Goal: Task Accomplishment & Management: Manage account settings

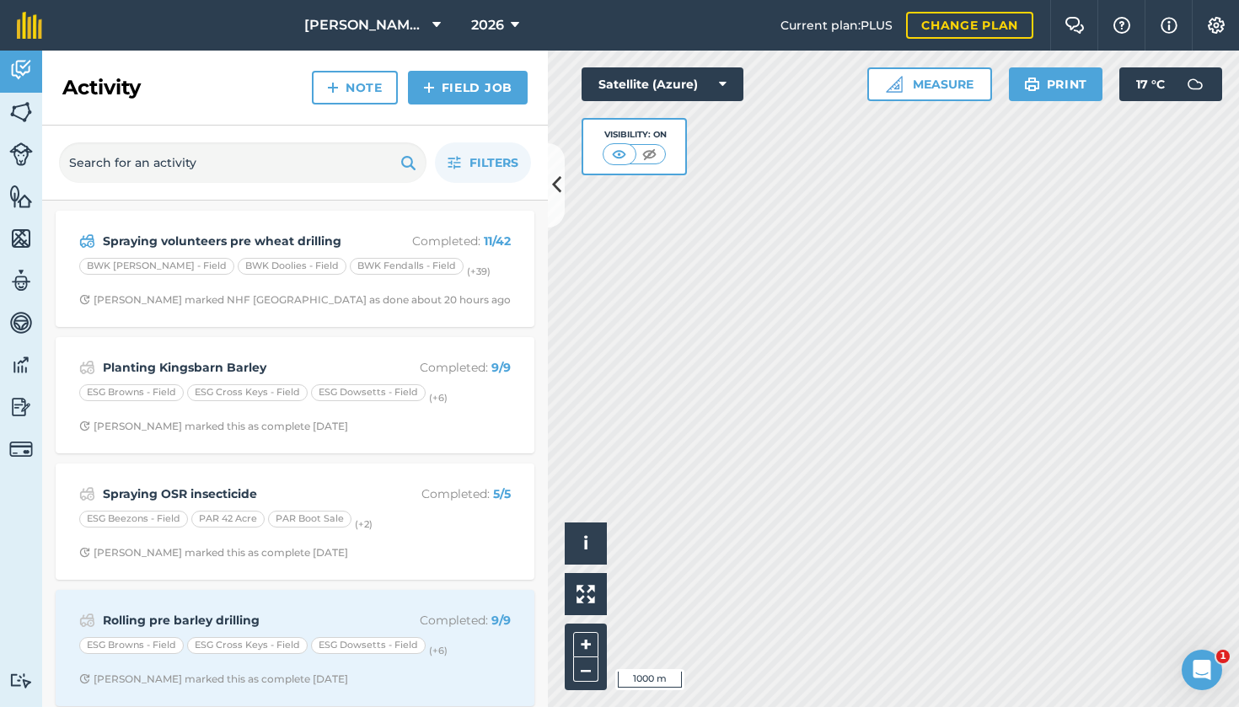
click at [32, 125] on link "Fields" at bounding box center [21, 114] width 42 height 42
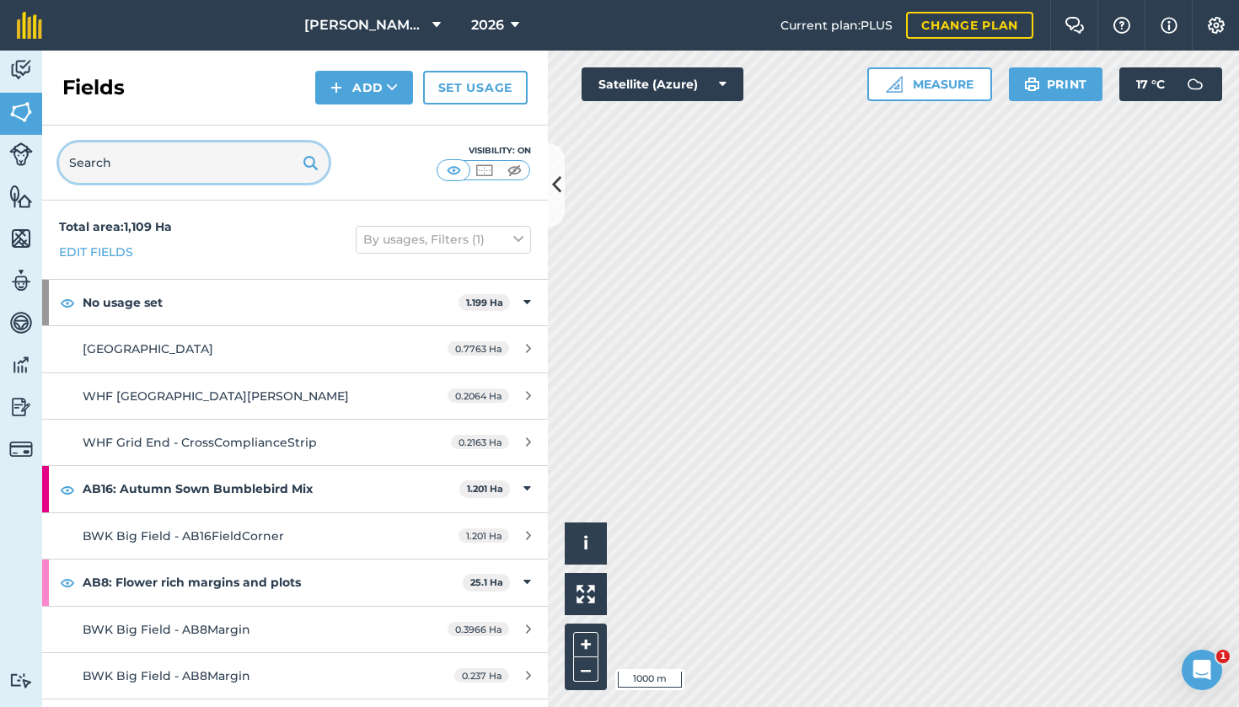
click at [206, 169] on input "text" at bounding box center [194, 162] width 270 height 40
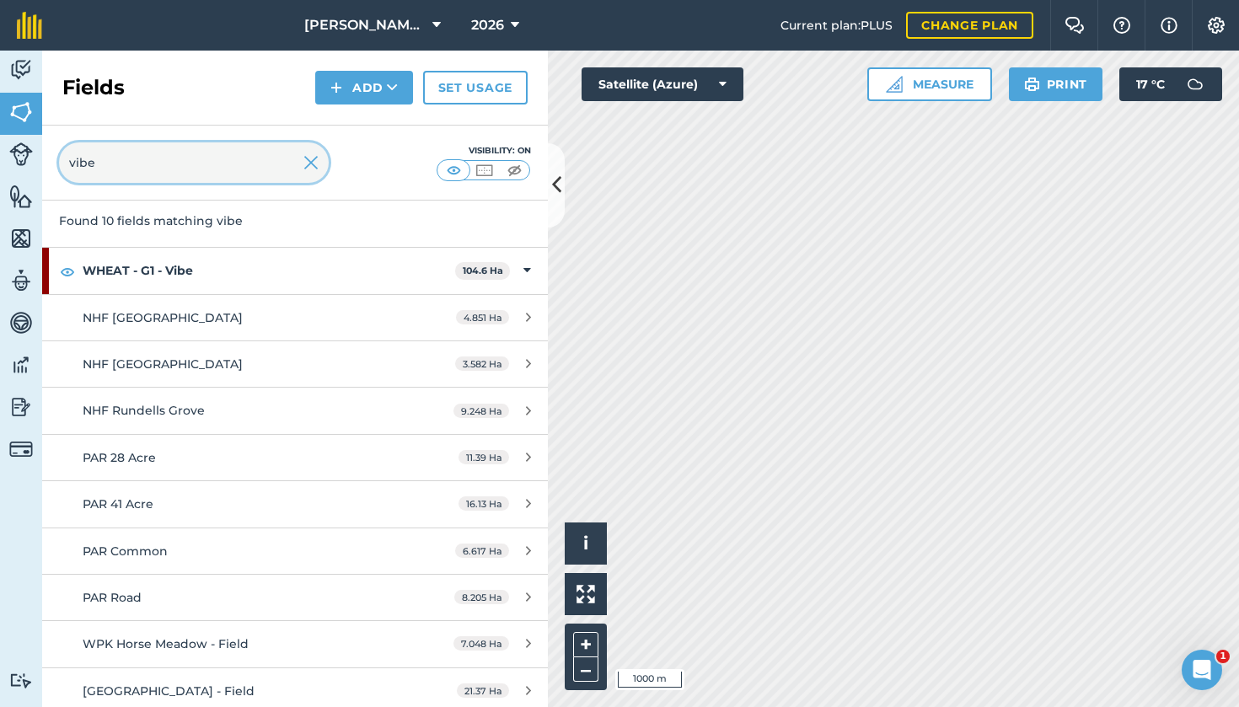
scroll to position [56, 0]
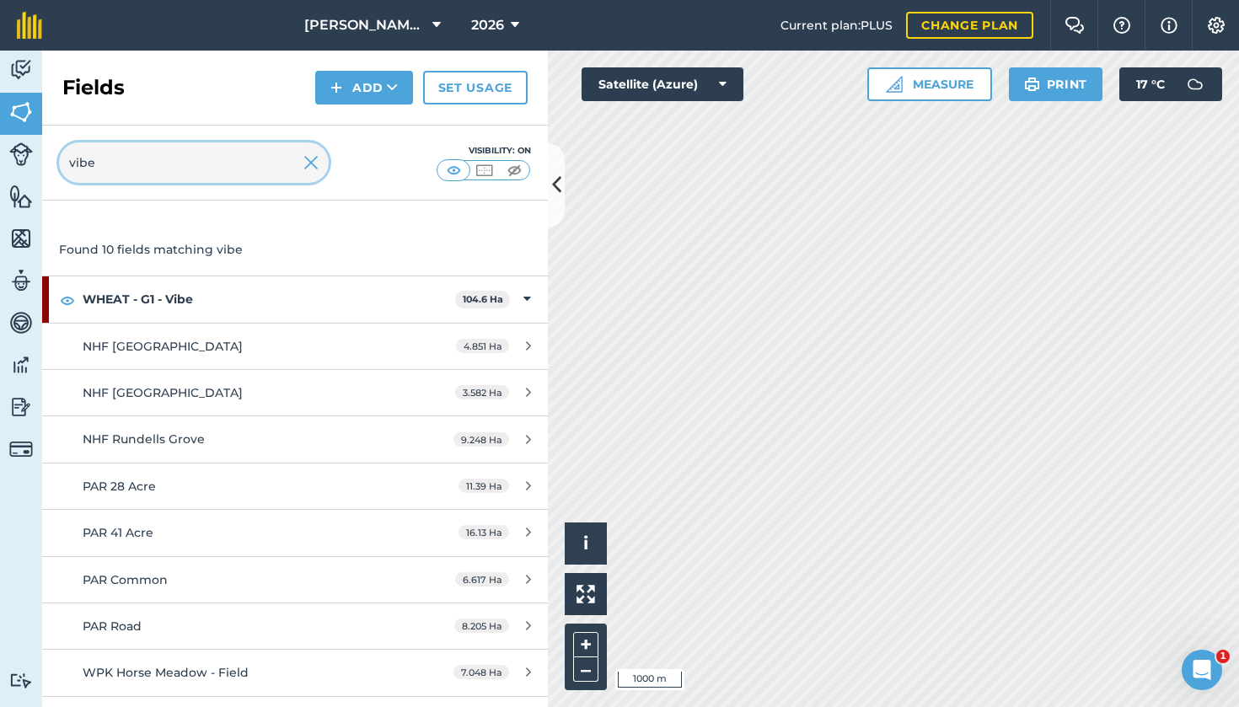
type input "vibe"
click at [164, 332] on link "NHF [GEOGRAPHIC_DATA] 4.851 Ha" at bounding box center [295, 347] width 506 height 46
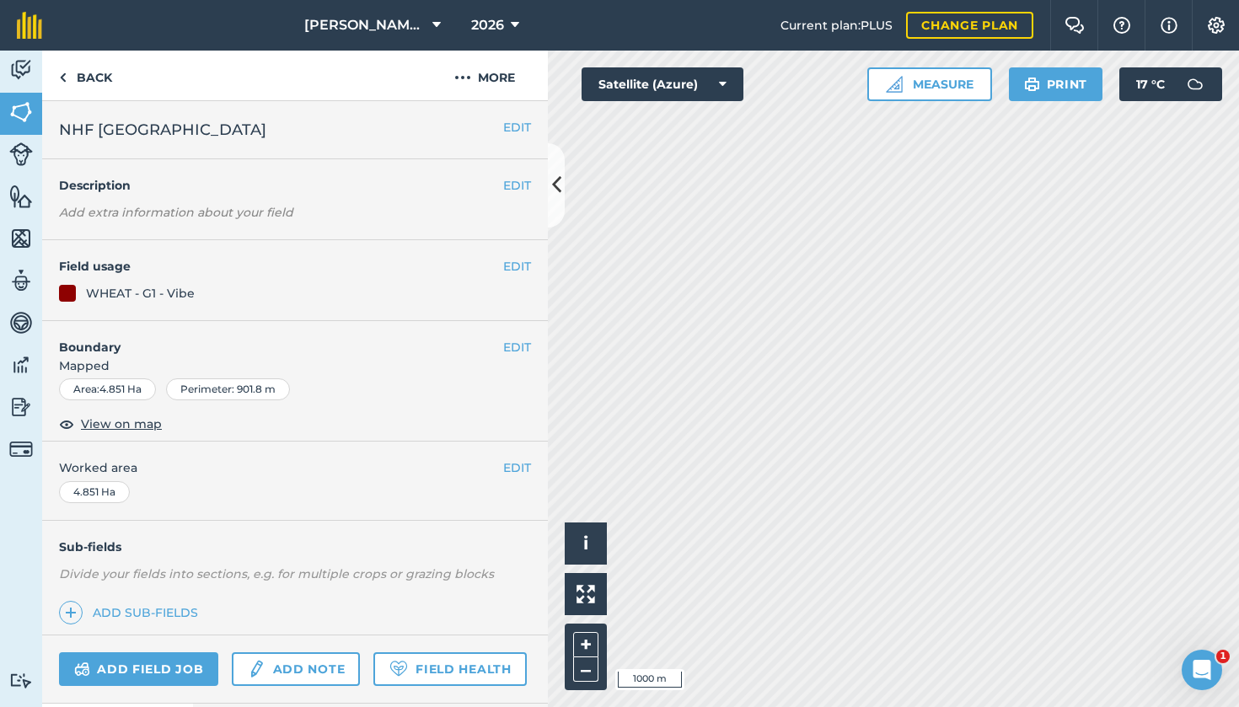
click at [523, 265] on button "EDIT" at bounding box center [517, 266] width 28 height 19
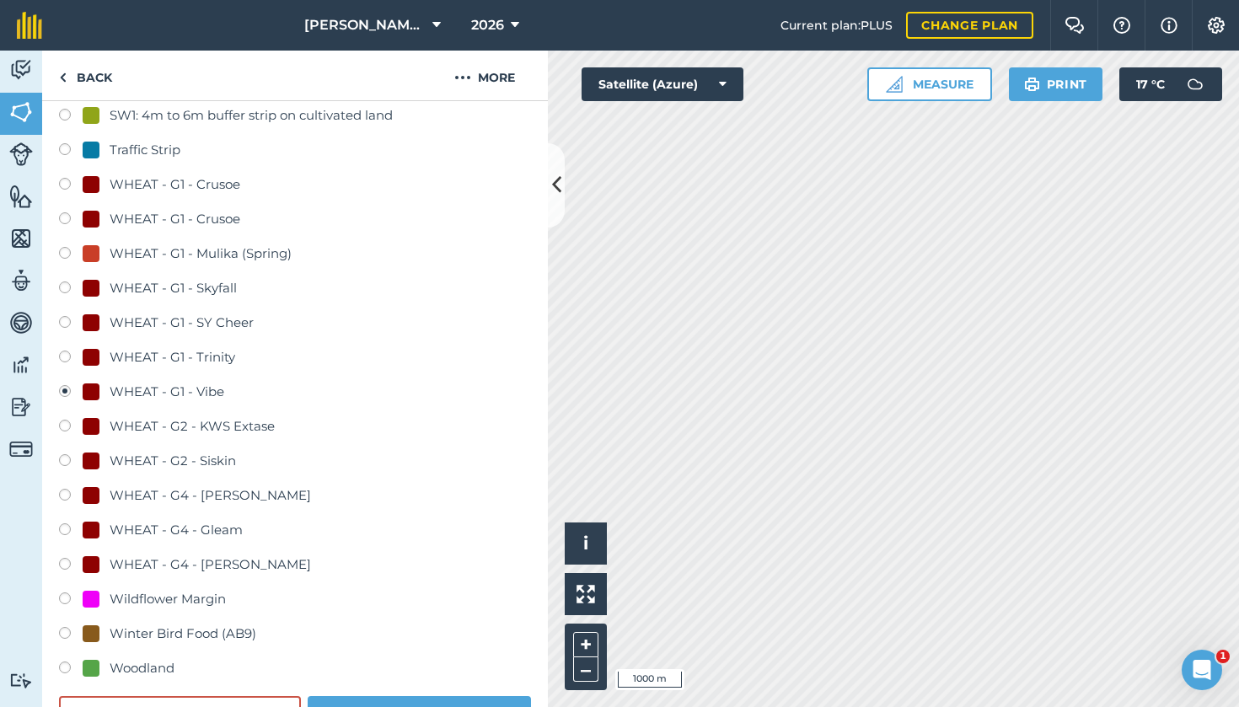
scroll to position [1012, 0]
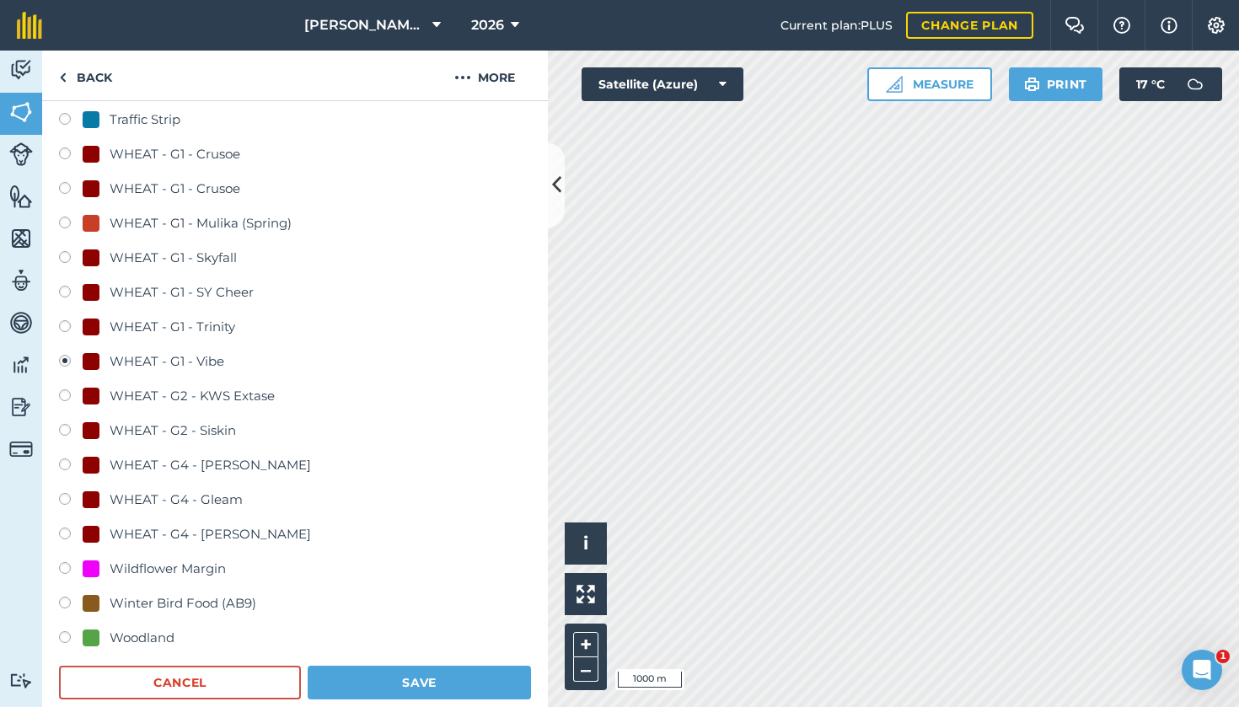
click at [66, 532] on label at bounding box center [71, 536] width 24 height 17
radio input "true"
radio input "false"
click at [404, 634] on button "Save" at bounding box center [419, 683] width 223 height 34
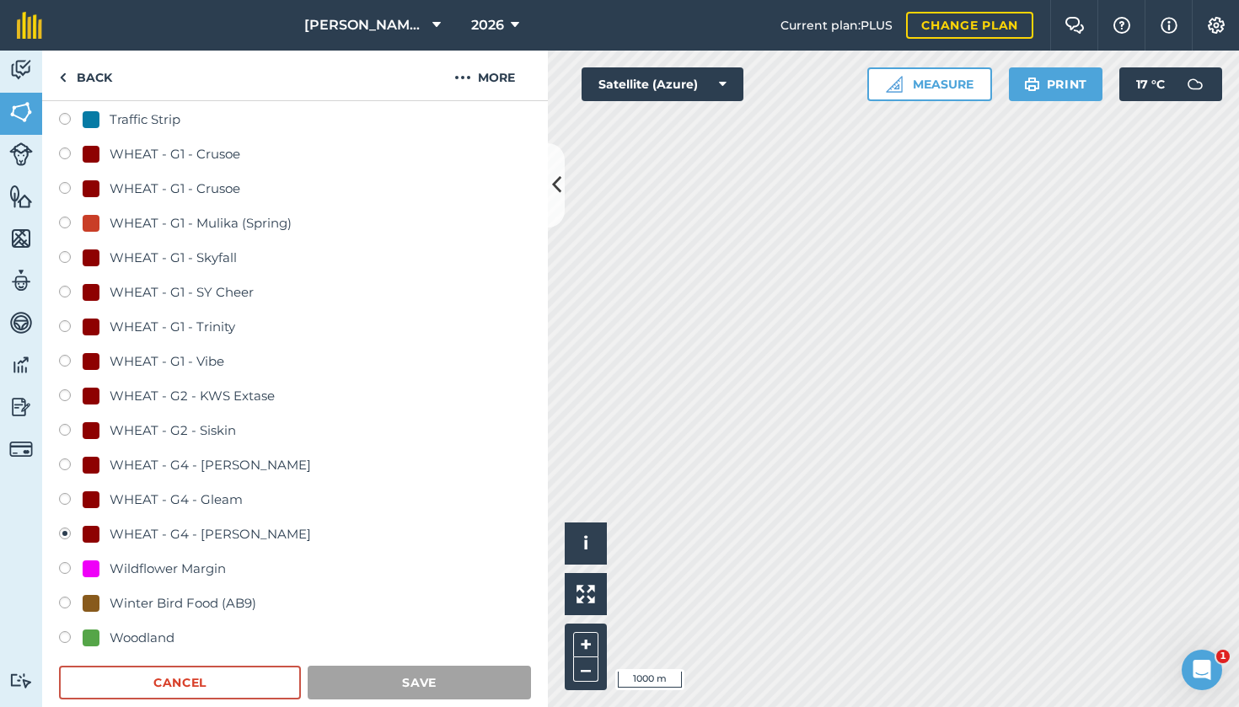
scroll to position [83, 0]
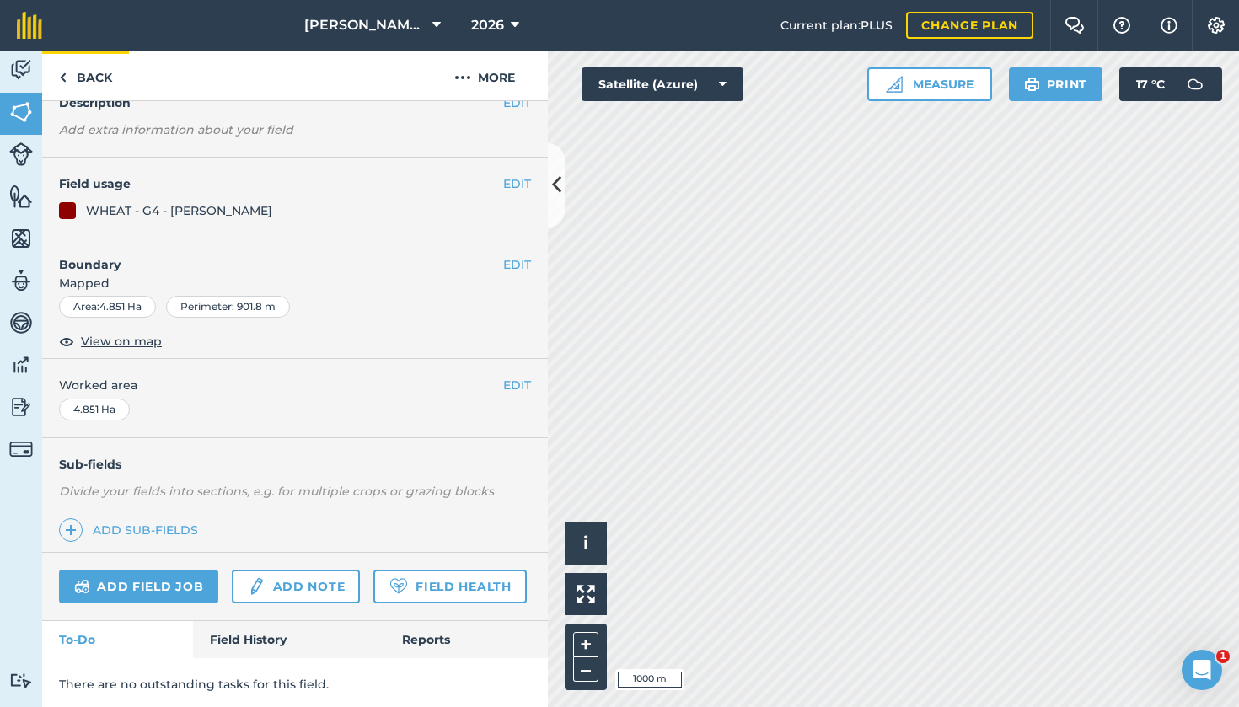
click at [80, 78] on link "Back" at bounding box center [85, 76] width 87 height 50
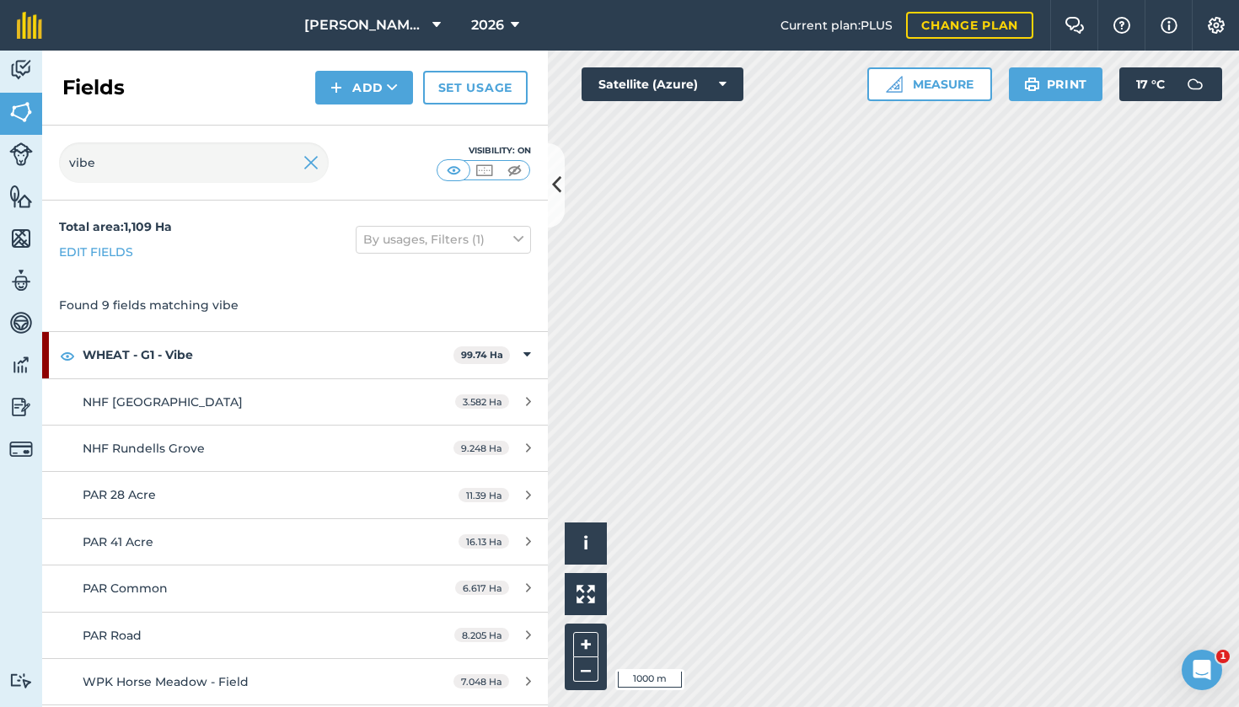
click at [129, 398] on span "NHF [GEOGRAPHIC_DATA]" at bounding box center [163, 401] width 160 height 15
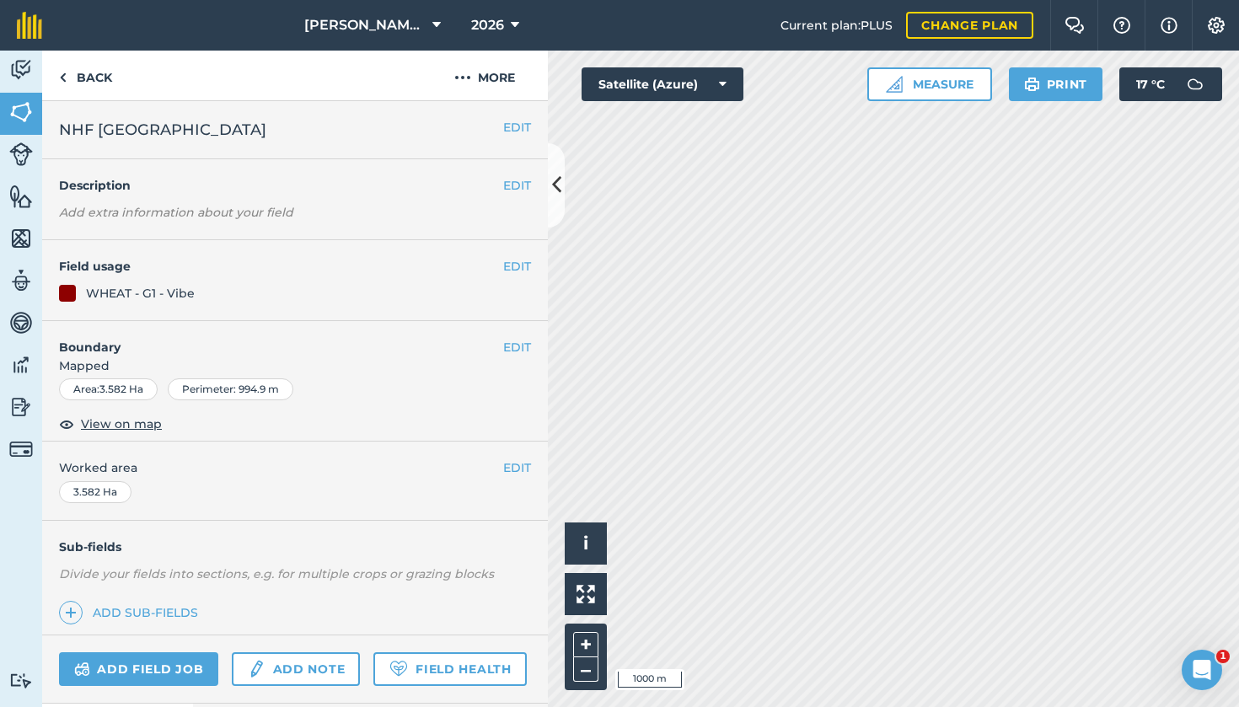
click at [524, 263] on button "EDIT" at bounding box center [517, 266] width 28 height 19
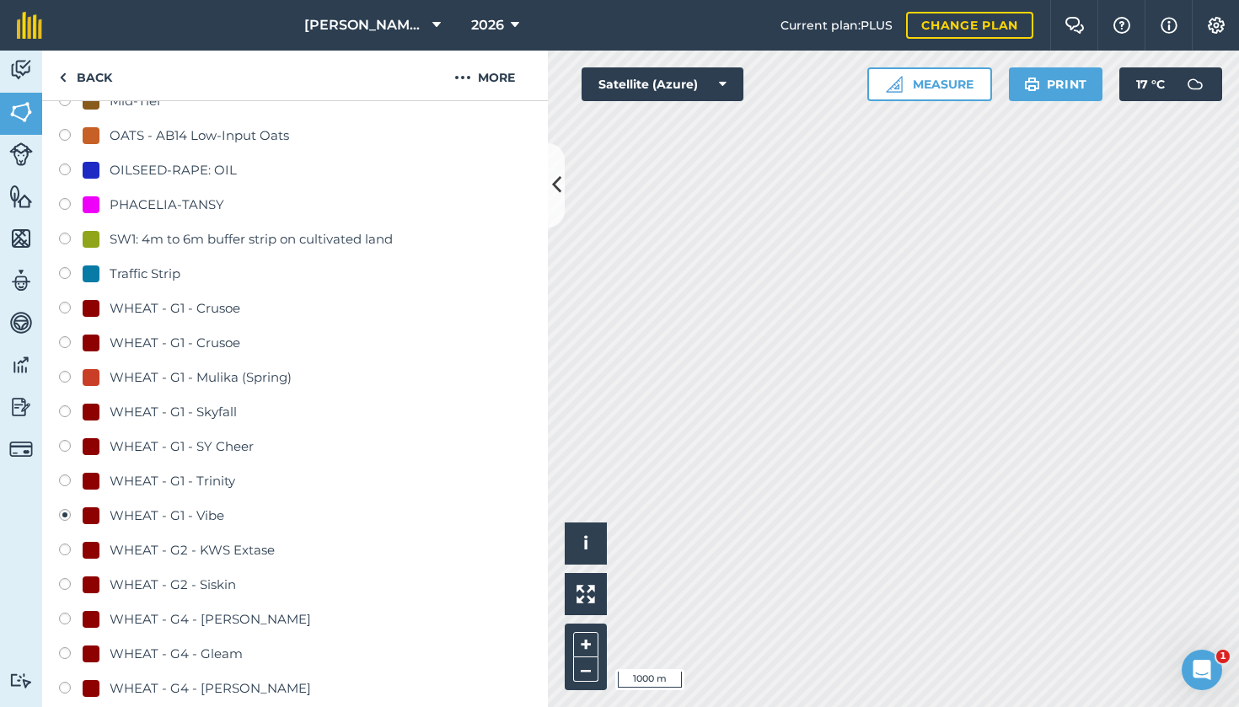
scroll to position [870, 0]
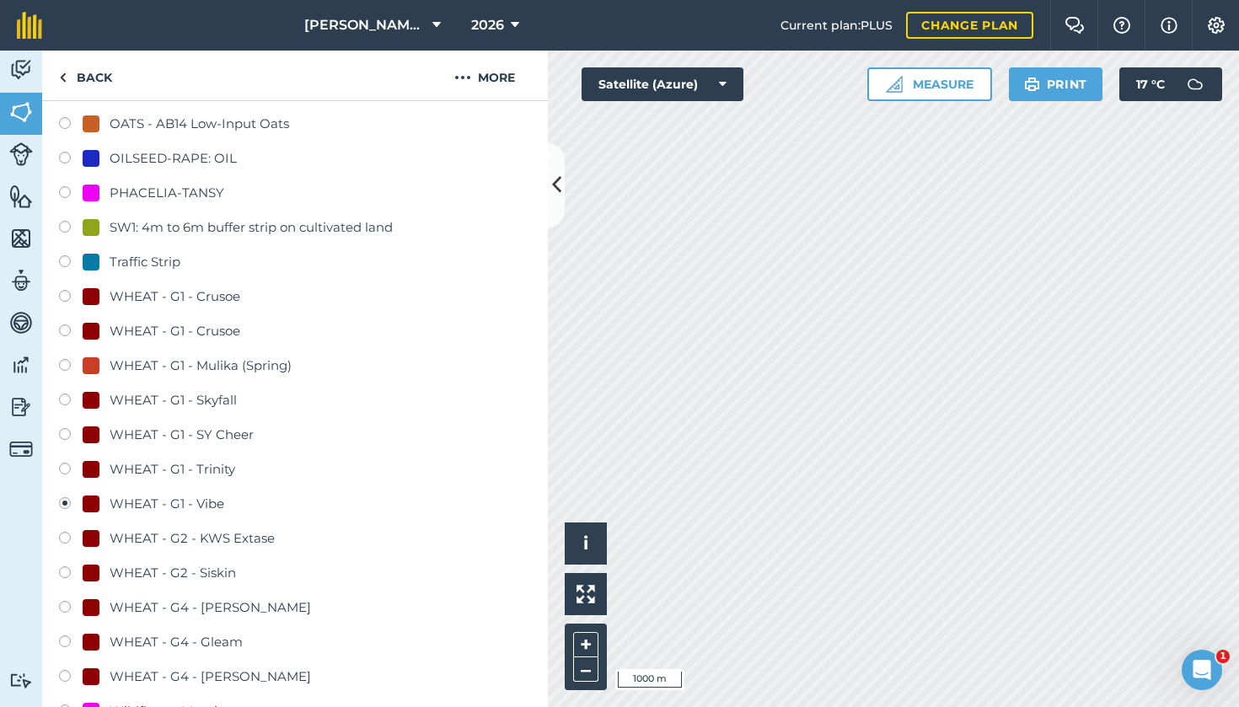
click at [65, 634] on label at bounding box center [71, 678] width 24 height 17
radio input "true"
radio input "false"
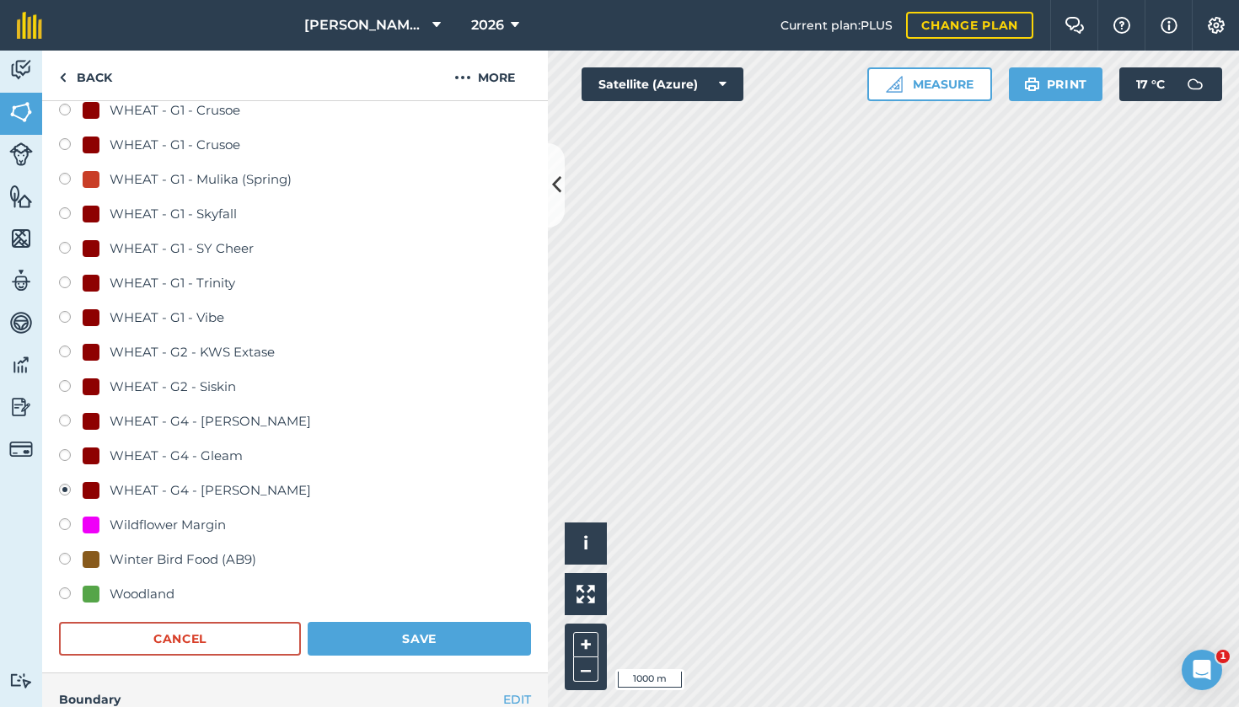
scroll to position [1137, 0]
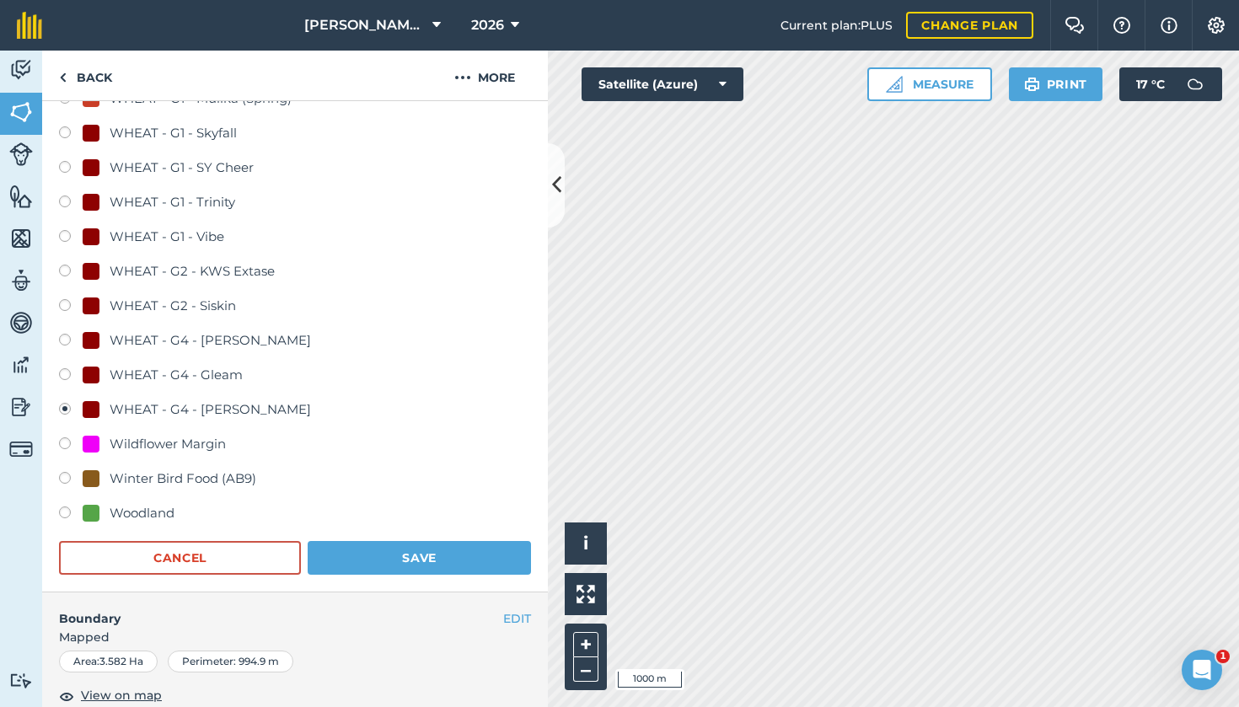
click at [418, 561] on button "Save" at bounding box center [419, 558] width 223 height 34
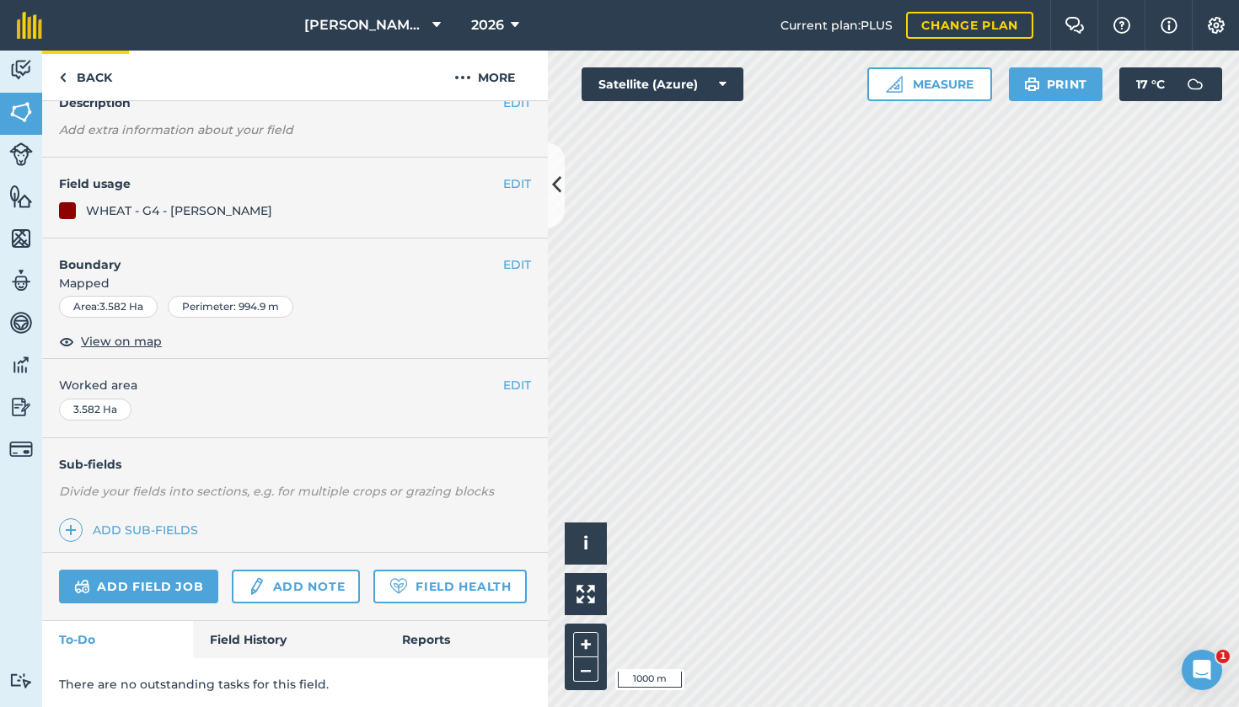
click at [97, 79] on link "Back" at bounding box center [85, 76] width 87 height 50
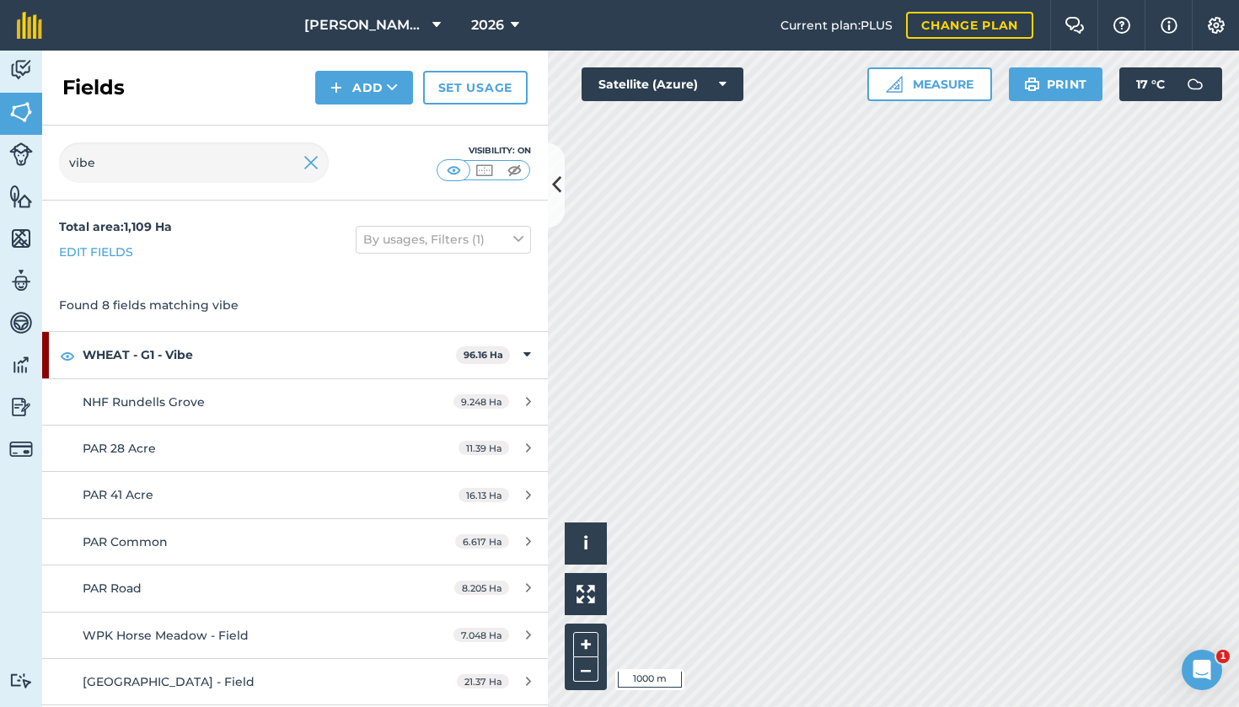
click at [197, 401] on span "NHF Rundells Grove" at bounding box center [144, 401] width 122 height 15
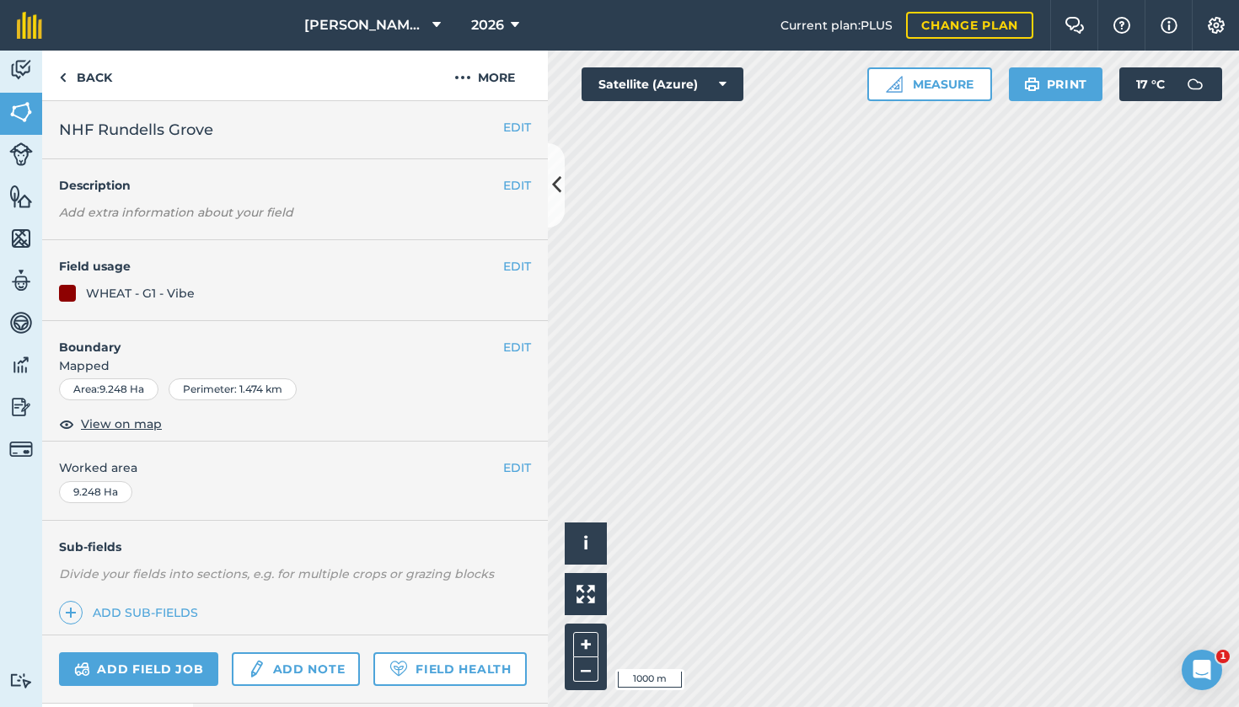
click at [509, 269] on button "EDIT" at bounding box center [517, 266] width 28 height 19
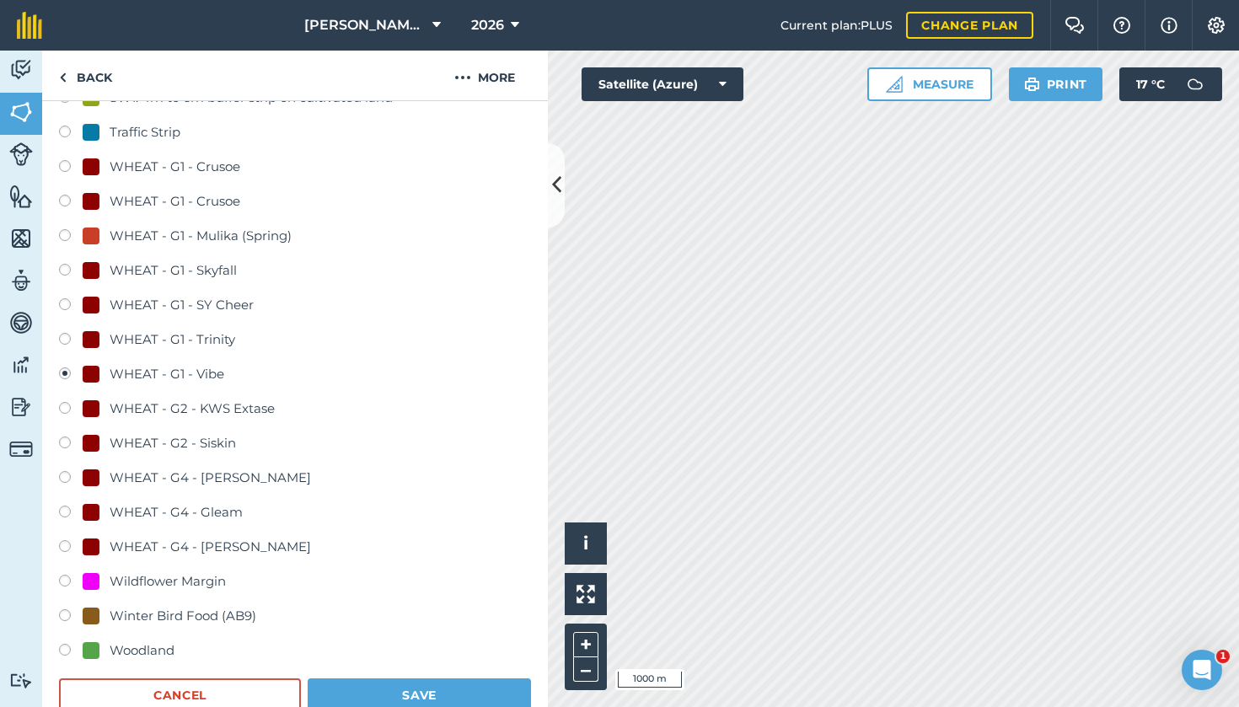
scroll to position [1081, 0]
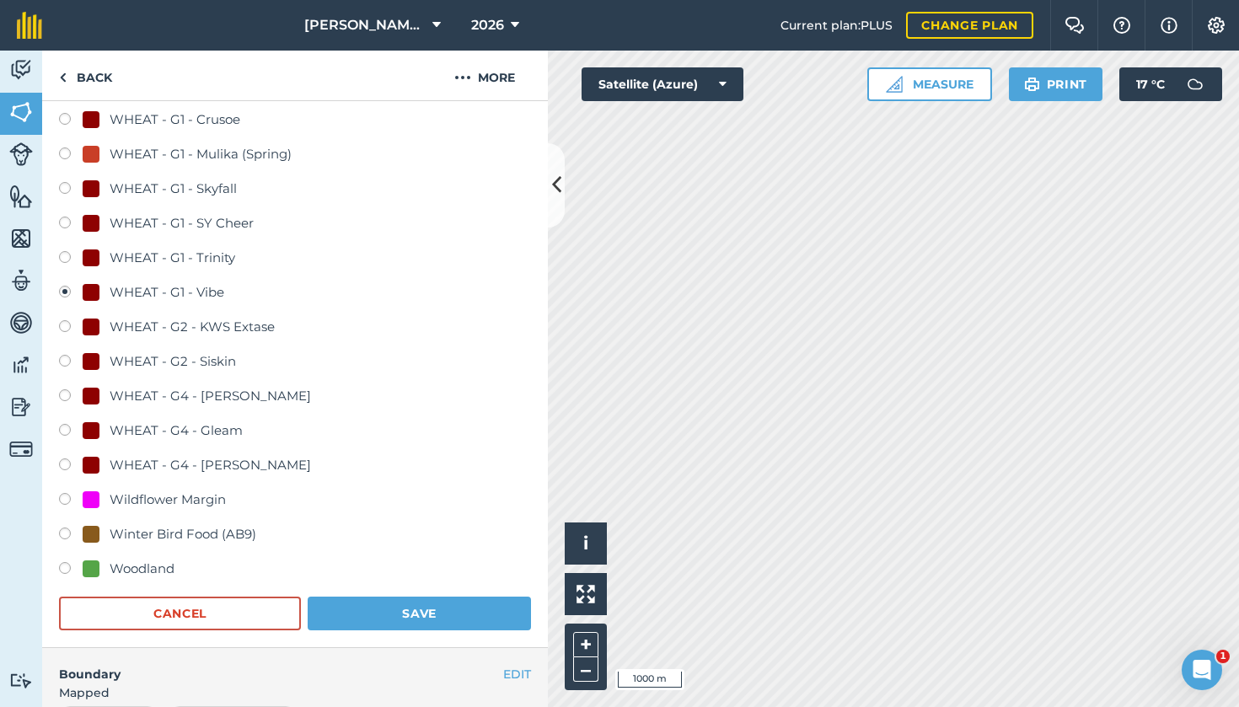
click at [65, 464] on label at bounding box center [71, 466] width 24 height 17
radio input "true"
radio input "false"
click at [448, 608] on button "Save" at bounding box center [419, 614] width 223 height 34
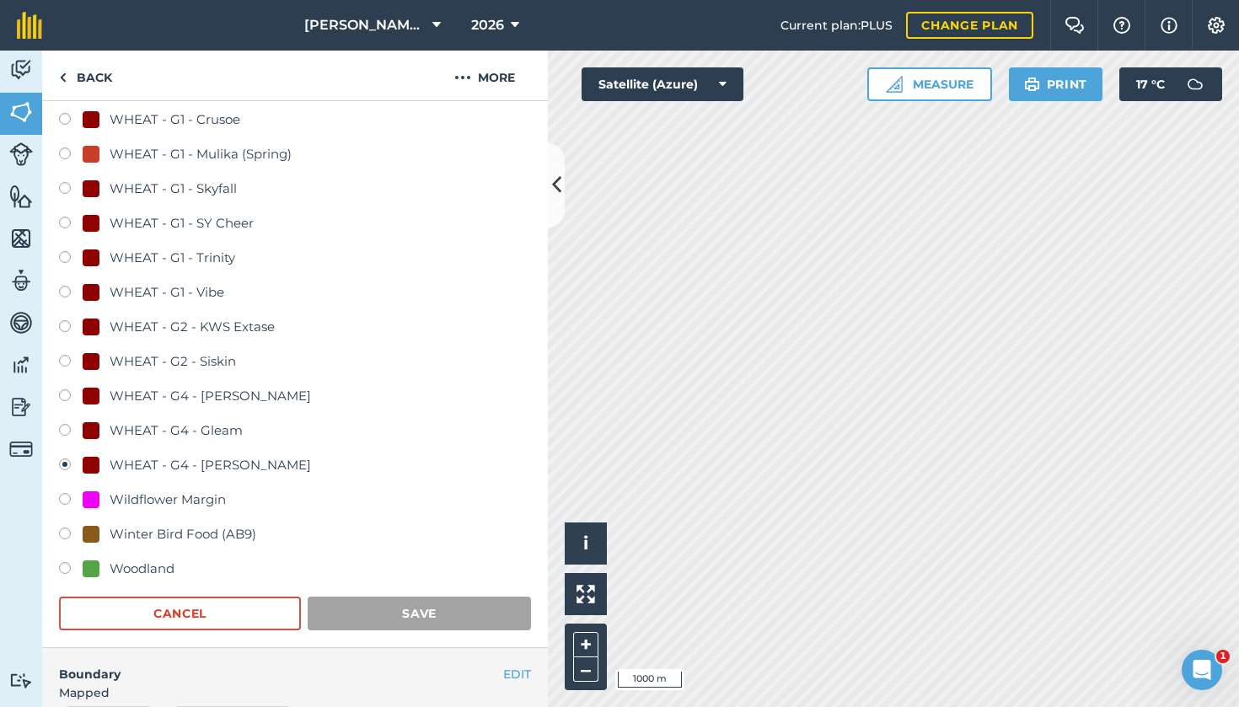
scroll to position [83, 0]
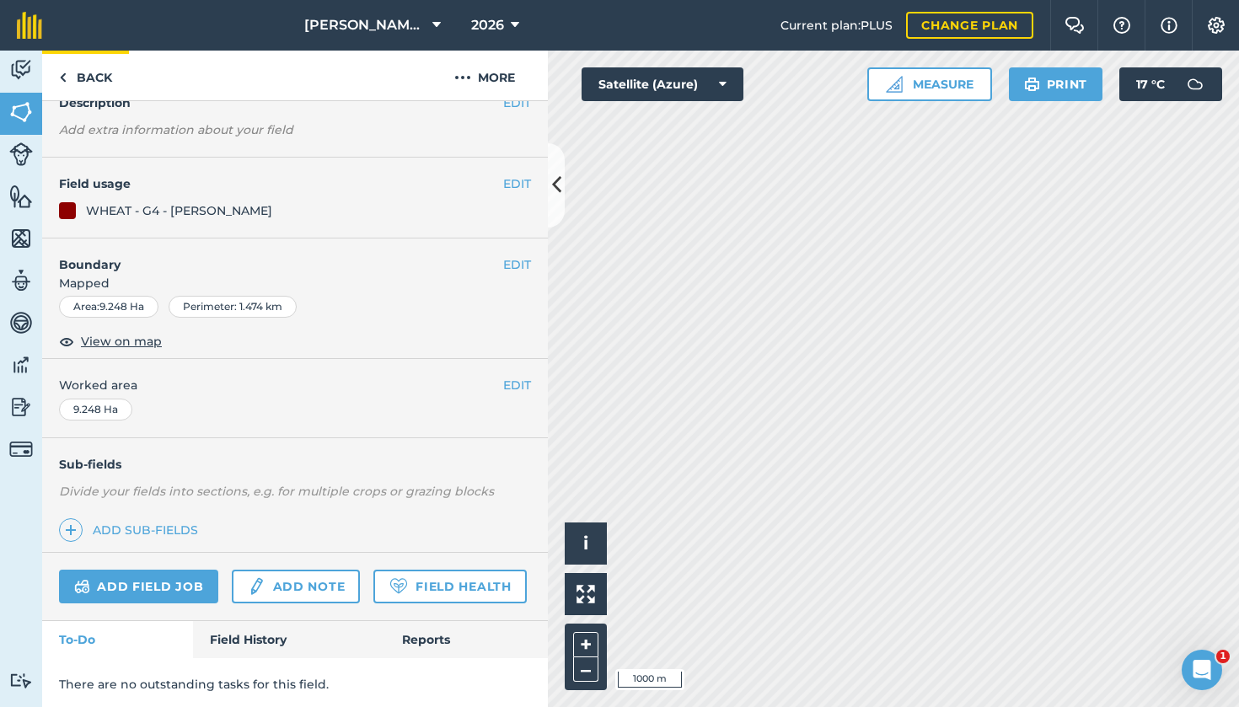
click at [96, 73] on link "Back" at bounding box center [85, 76] width 87 height 50
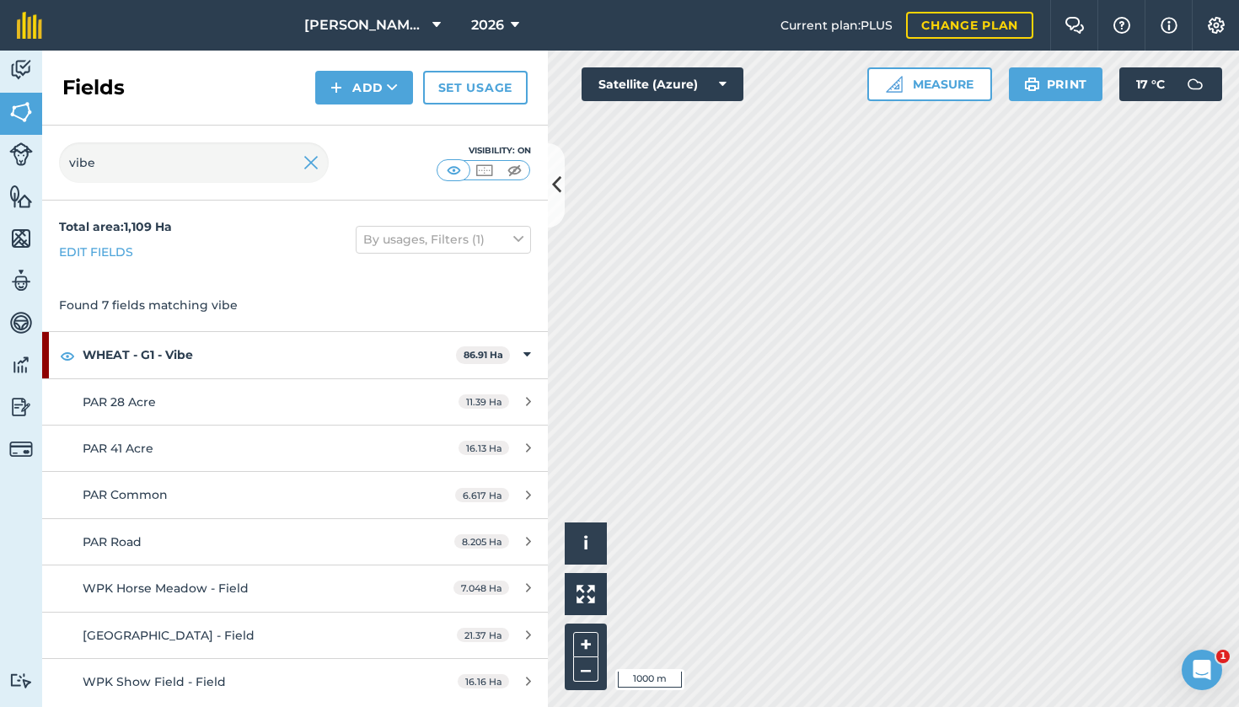
click at [225, 591] on span "WPK Horse Meadow - Field" at bounding box center [166, 588] width 166 height 15
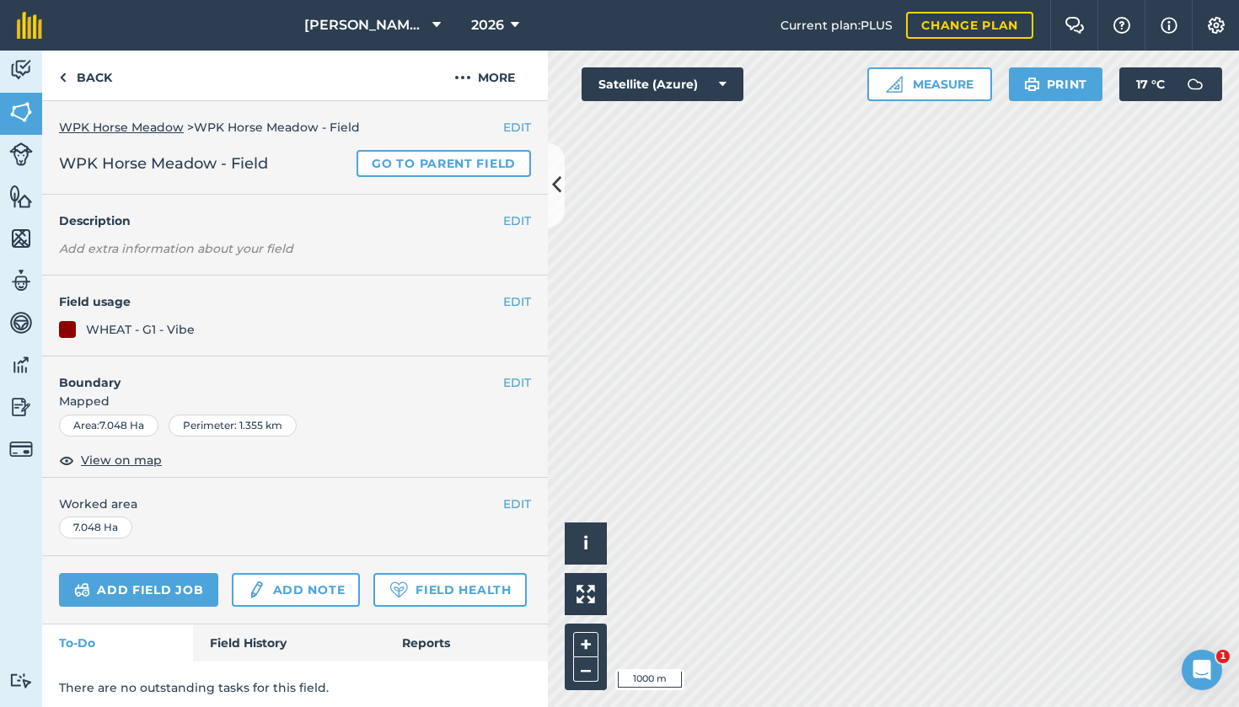
click at [520, 303] on button "EDIT" at bounding box center [517, 301] width 28 height 19
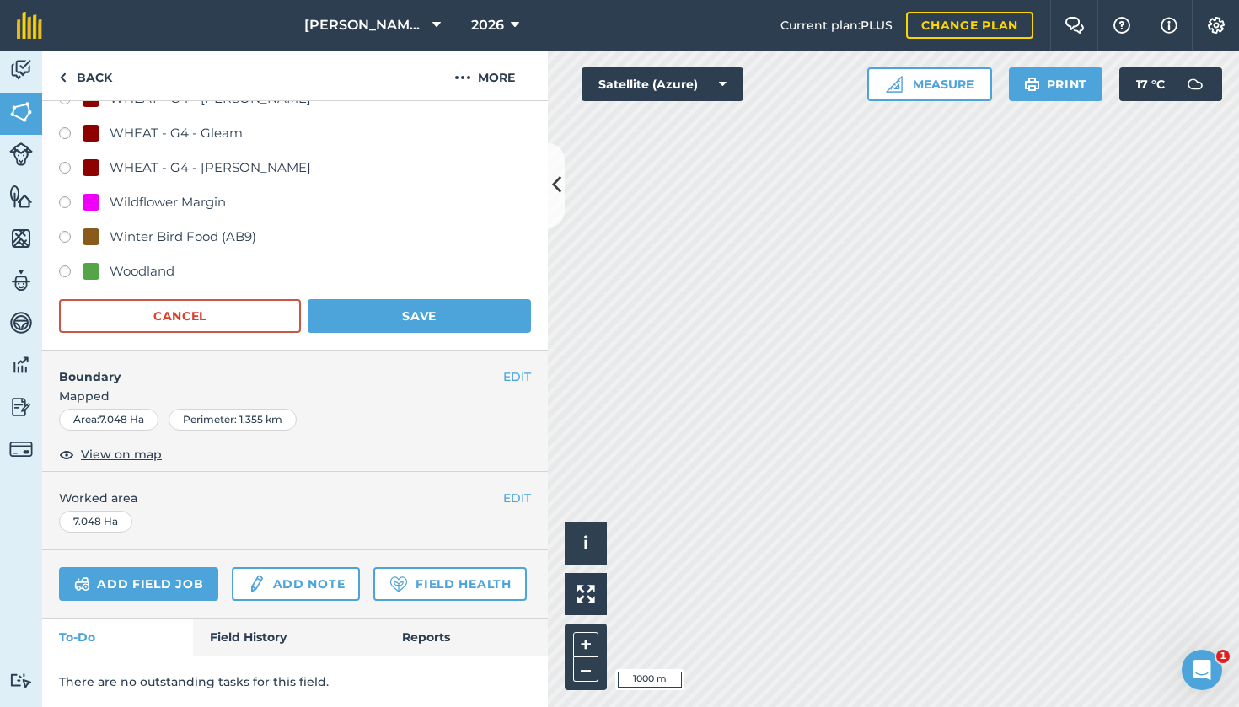
scroll to position [1413, 0]
click at [410, 326] on button "Save" at bounding box center [419, 317] width 223 height 34
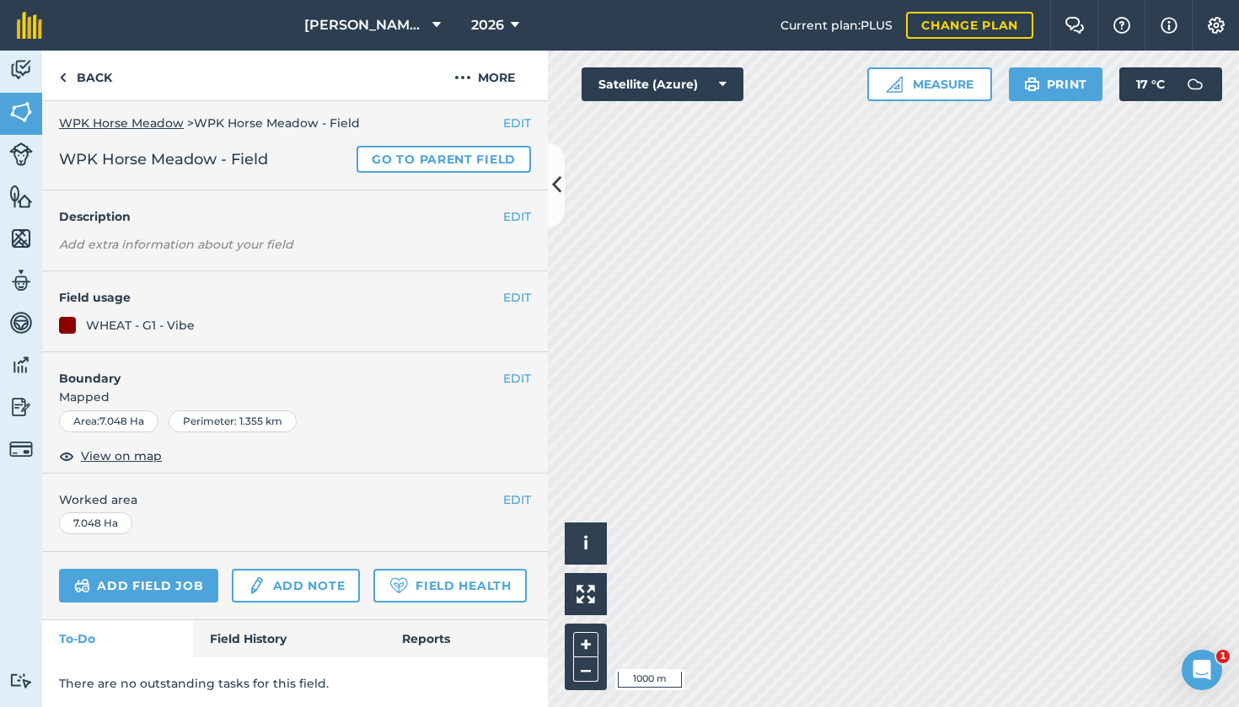
click at [517, 299] on button "EDIT" at bounding box center [517, 297] width 28 height 19
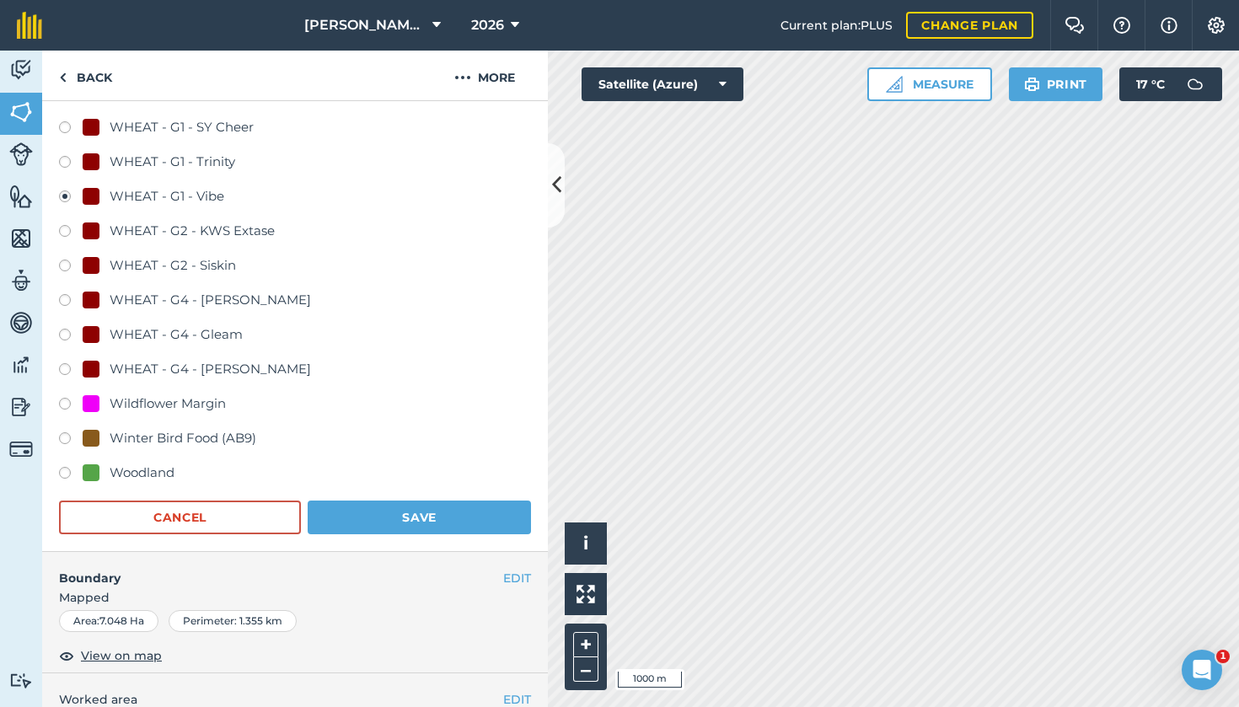
scroll to position [1268, 0]
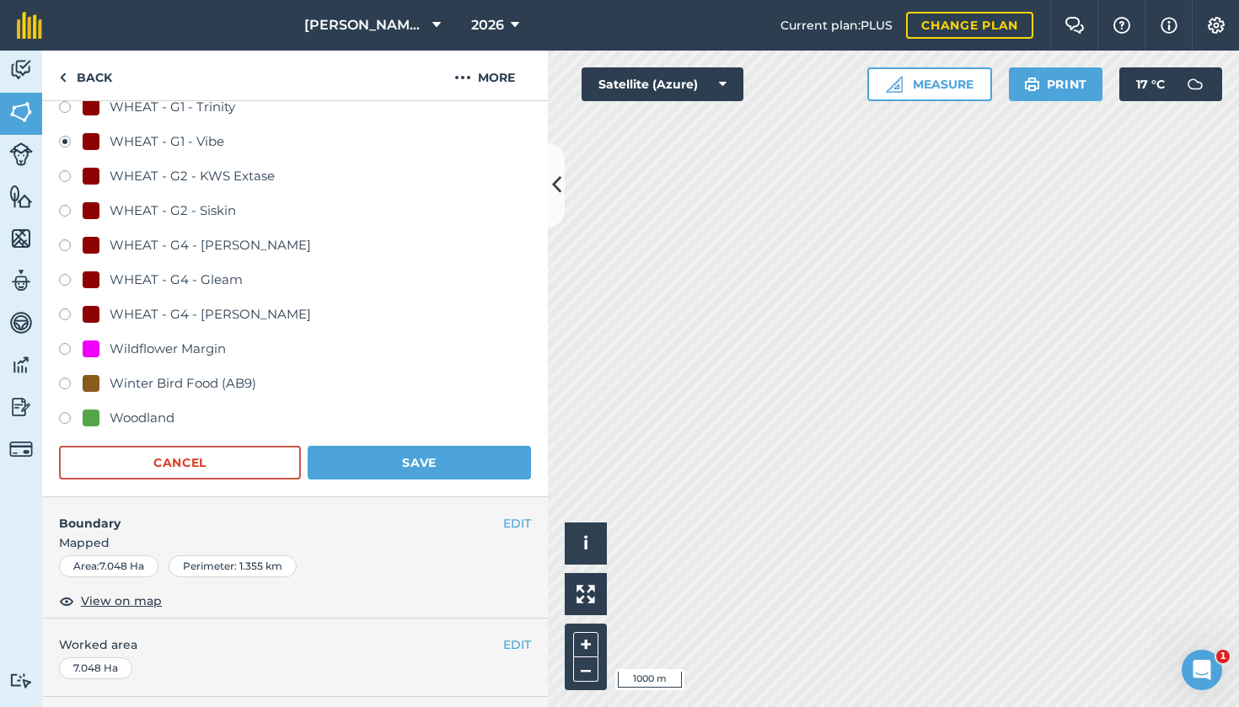
click at [67, 312] on label at bounding box center [71, 316] width 24 height 17
radio input "true"
radio input "false"
click at [349, 452] on button "Save" at bounding box center [419, 463] width 223 height 34
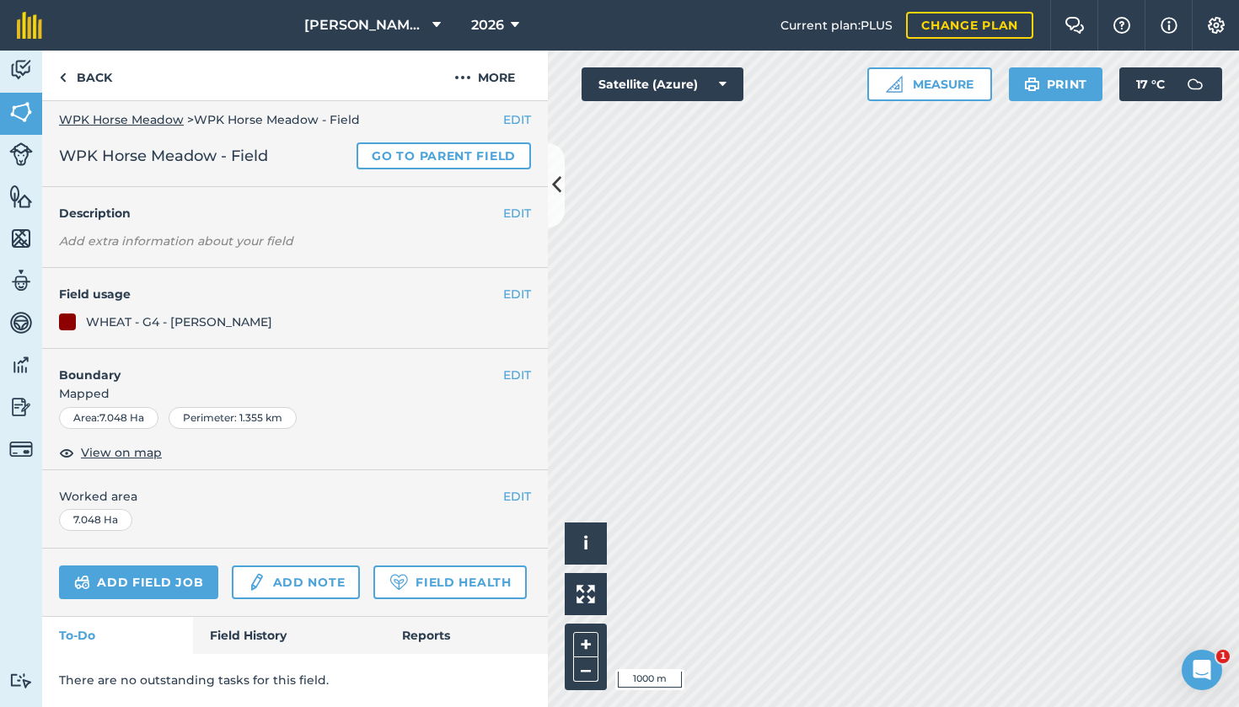
scroll to position [4, 0]
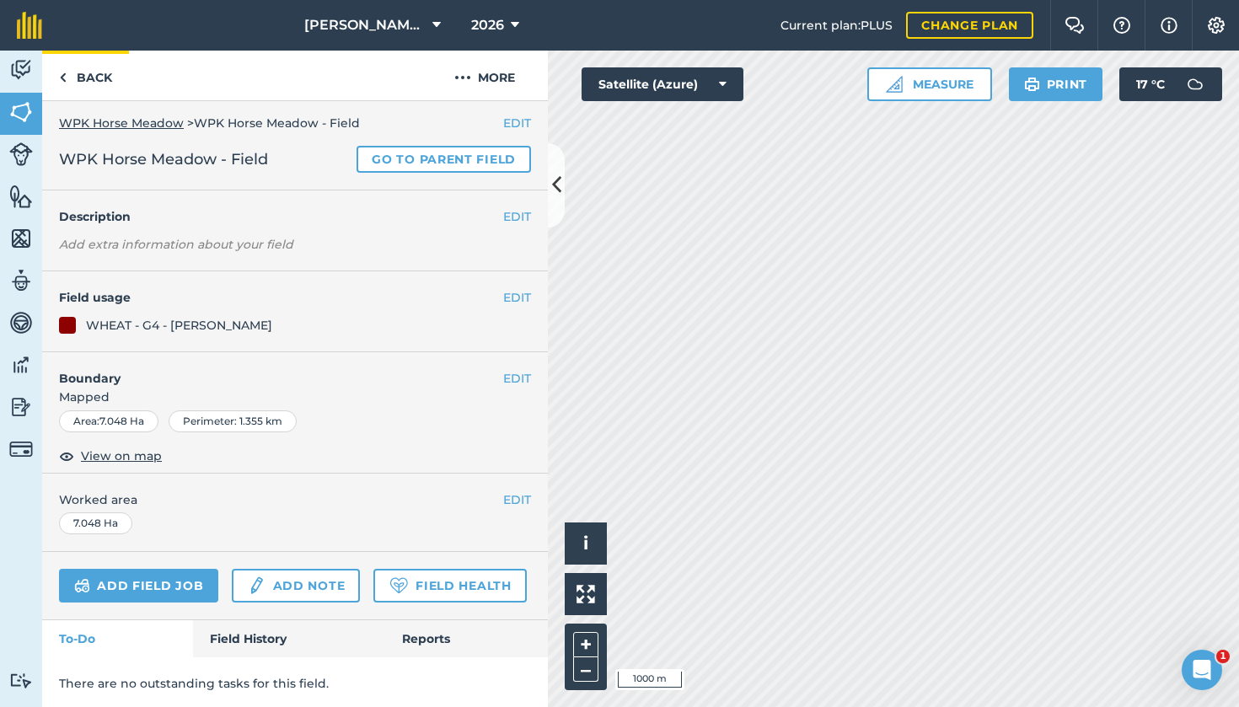
click at [96, 77] on link "Back" at bounding box center [85, 76] width 87 height 50
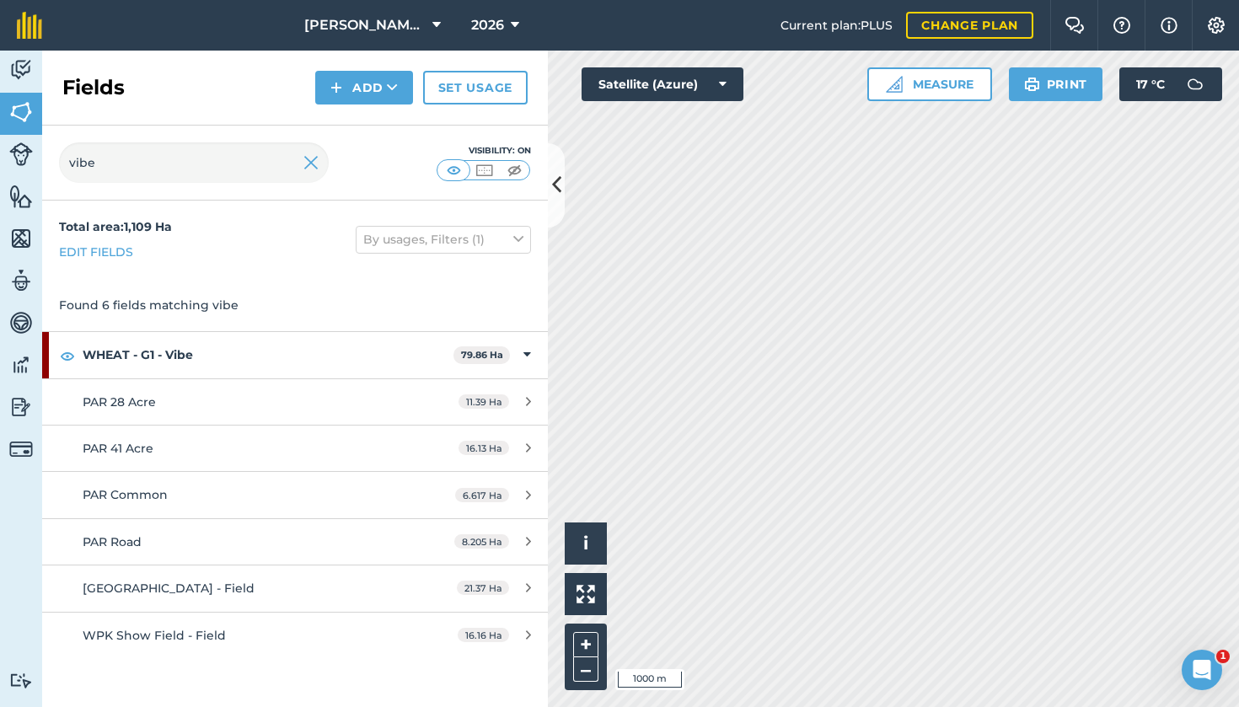
click at [238, 582] on div "[GEOGRAPHIC_DATA] - Field" at bounding box center [241, 588] width 317 height 19
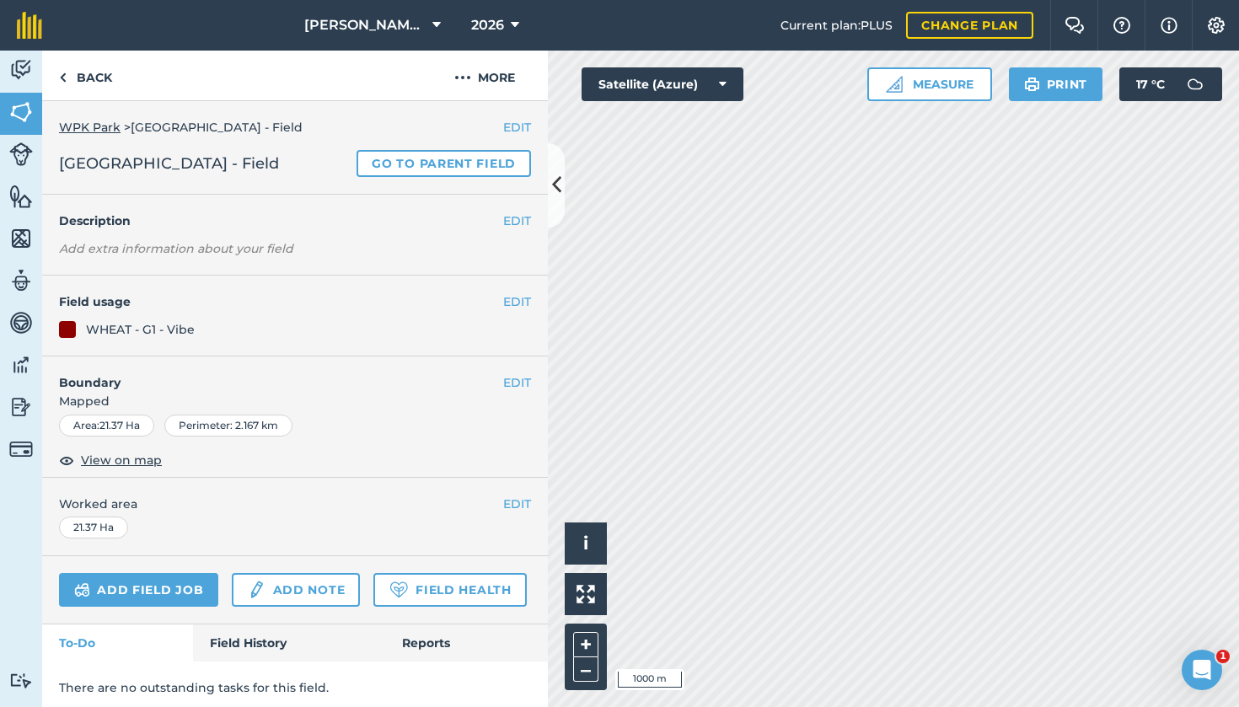
click at [507, 299] on button "EDIT" at bounding box center [517, 301] width 28 height 19
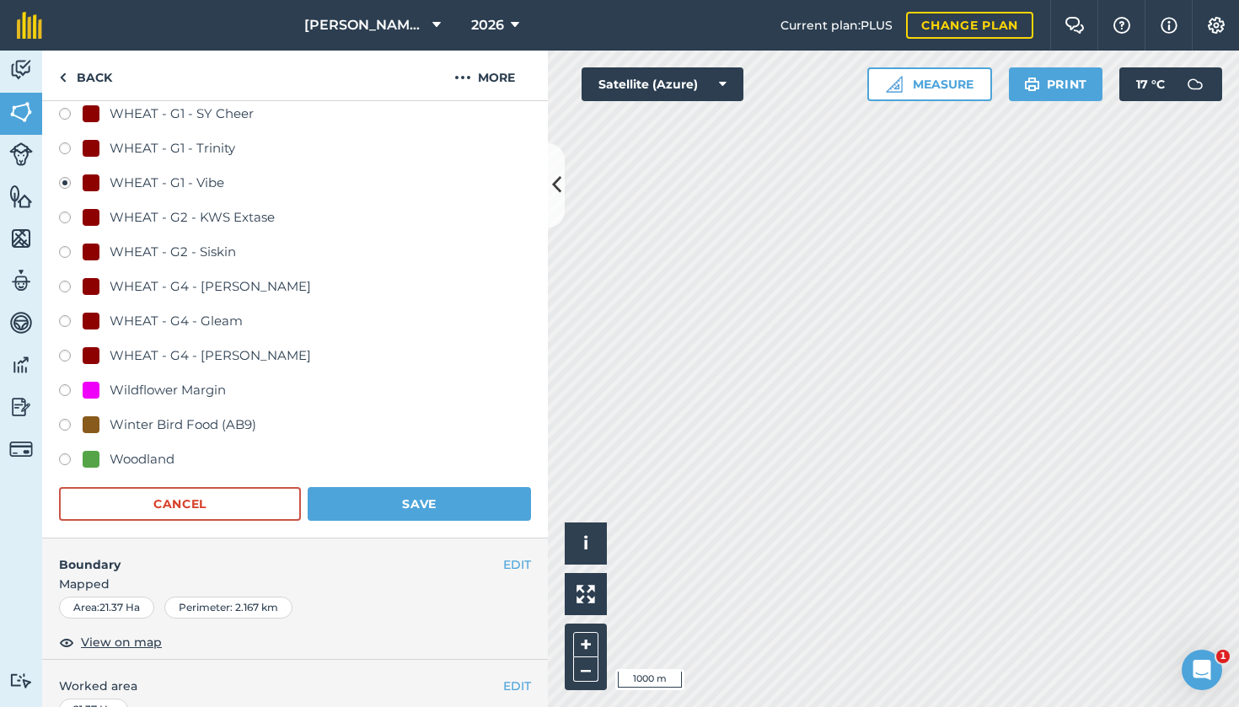
scroll to position [1251, 0]
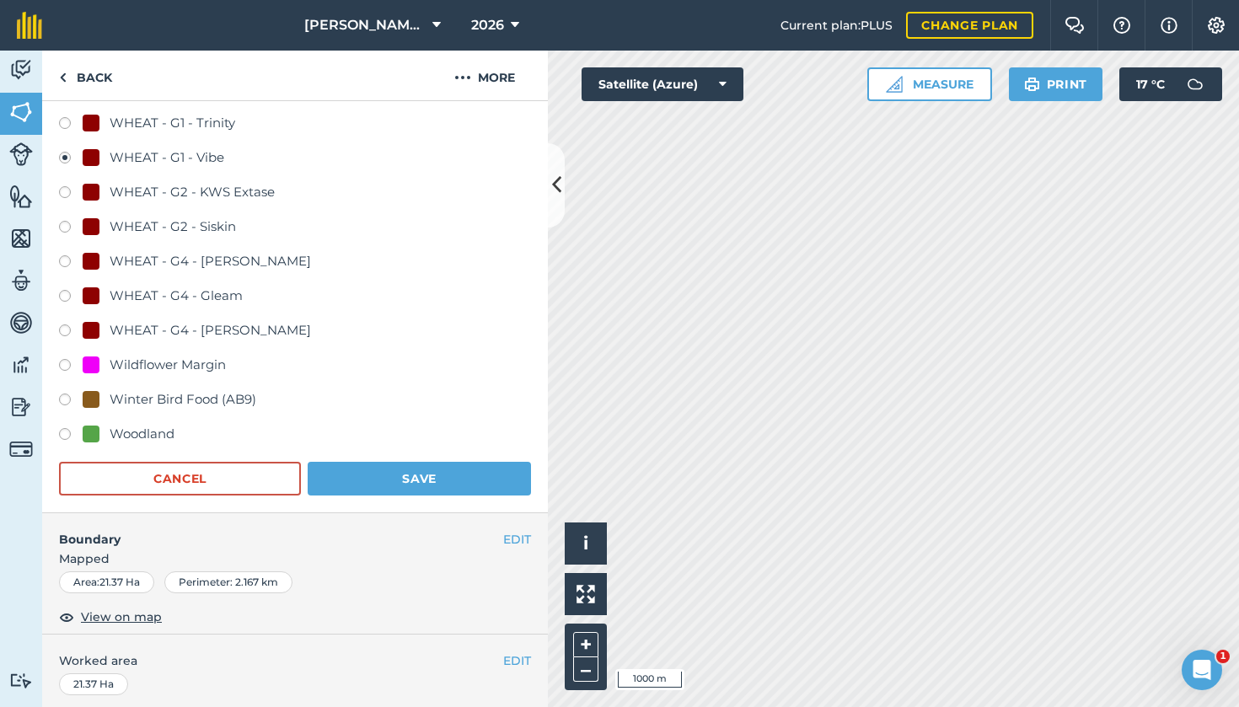
click at [66, 326] on label at bounding box center [71, 332] width 24 height 17
radio input "true"
radio input "false"
click at [359, 477] on button "Save" at bounding box center [419, 479] width 223 height 34
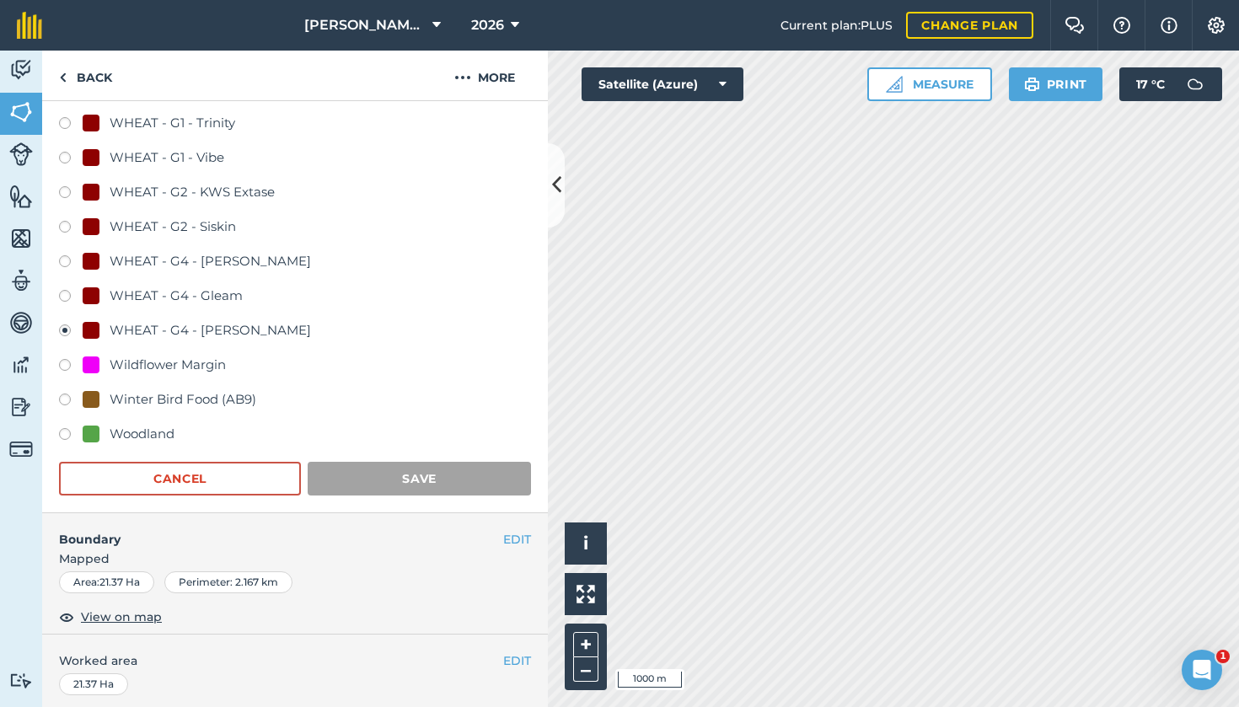
scroll to position [4, 0]
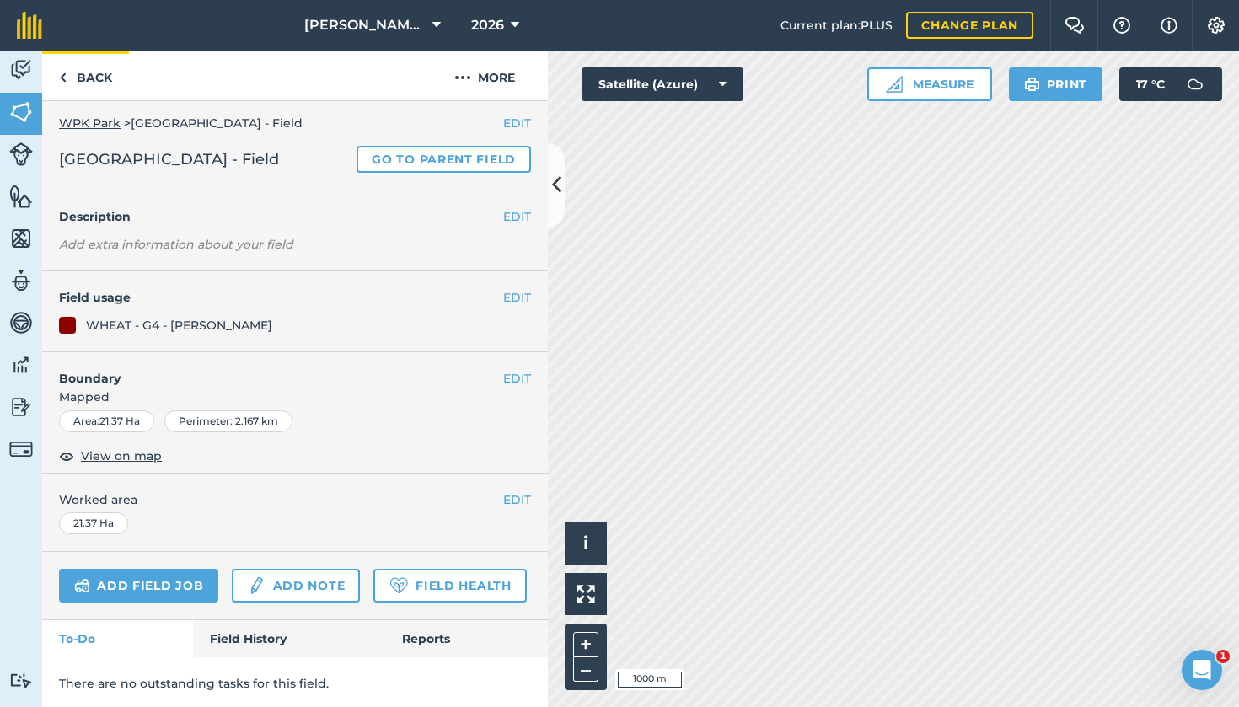
click at [93, 82] on link "Back" at bounding box center [85, 76] width 87 height 50
